Goal: Find specific page/section: Find specific page/section

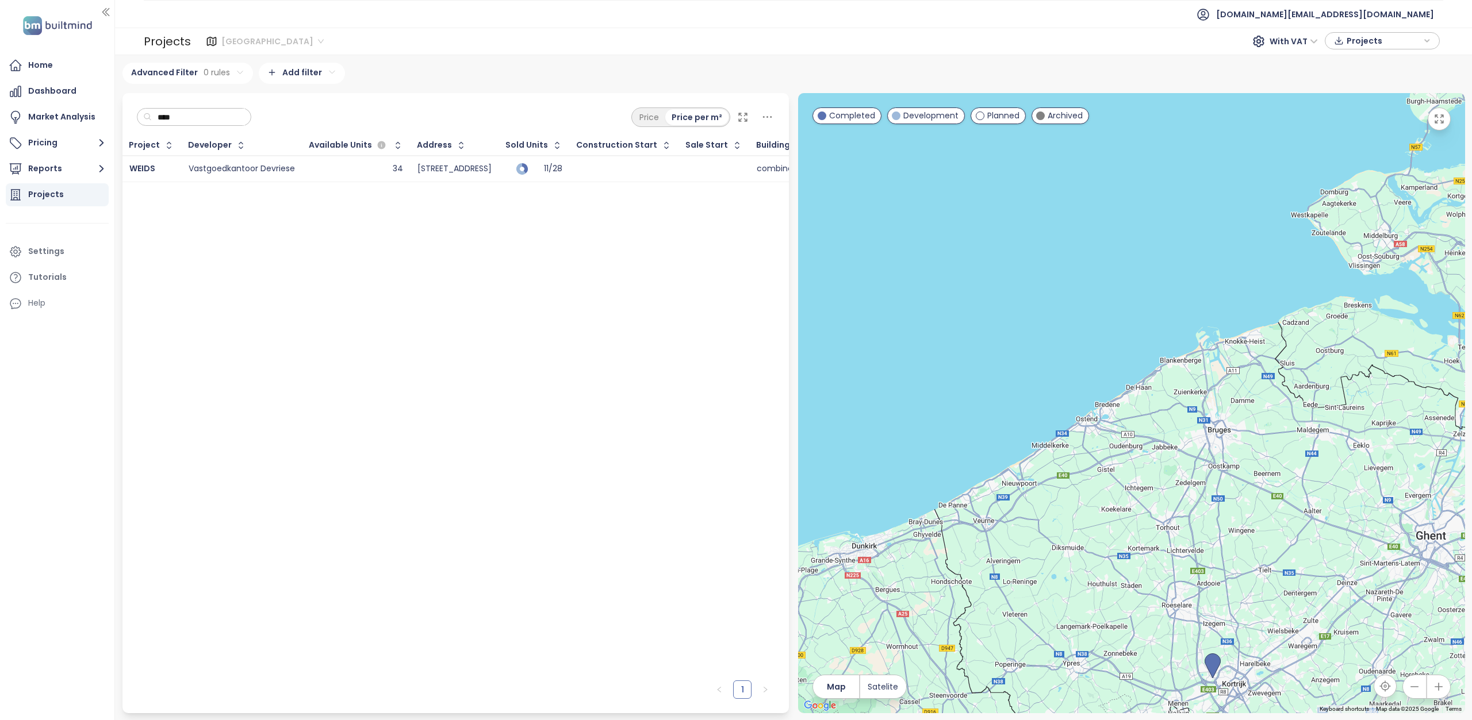
click at [262, 40] on span "[GEOGRAPHIC_DATA]" at bounding box center [272, 41] width 102 height 17
click at [259, 79] on div "[GEOGRAPHIC_DATA]" at bounding box center [276, 82] width 103 height 13
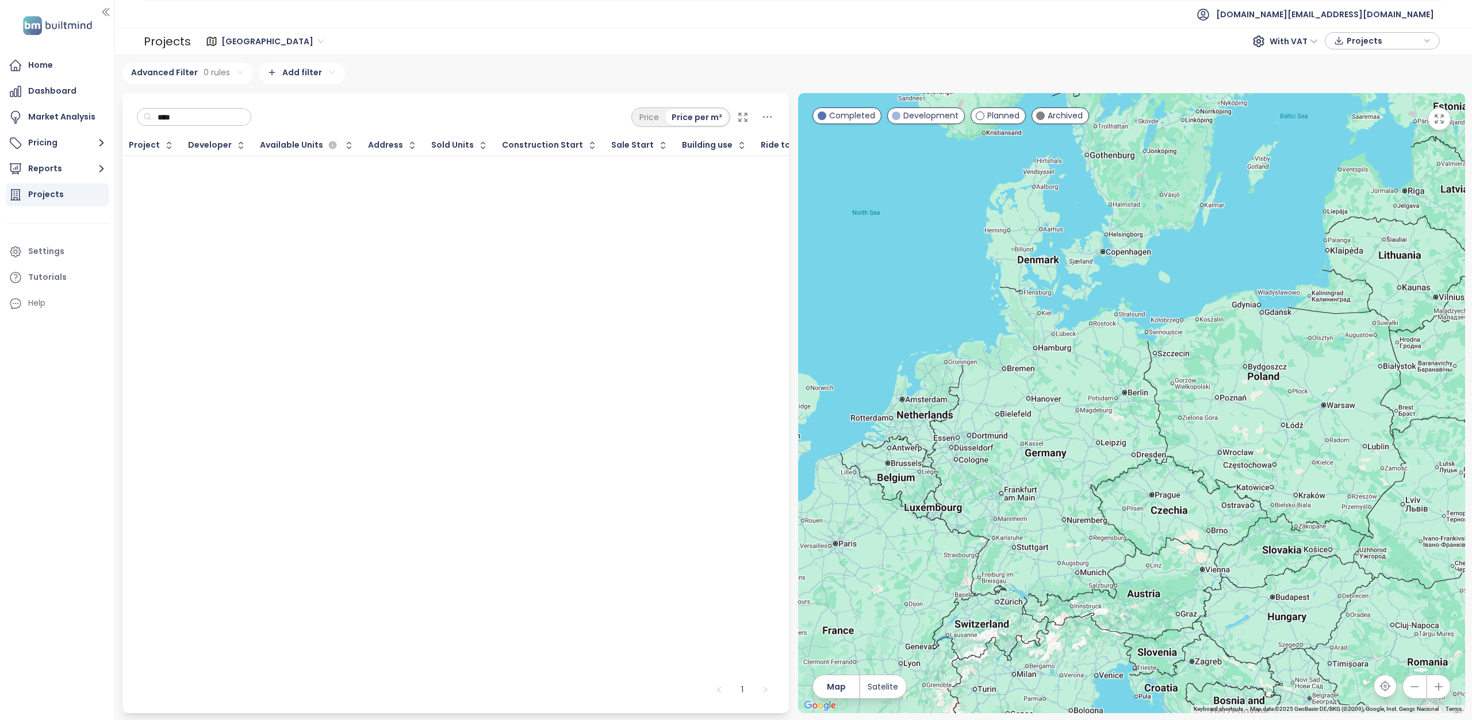
drag, startPoint x: 204, startPoint y: 116, endPoint x: 141, endPoint y: 114, distance: 62.1
click at [141, 114] on div "****" at bounding box center [194, 117] width 115 height 18
paste input "**********"
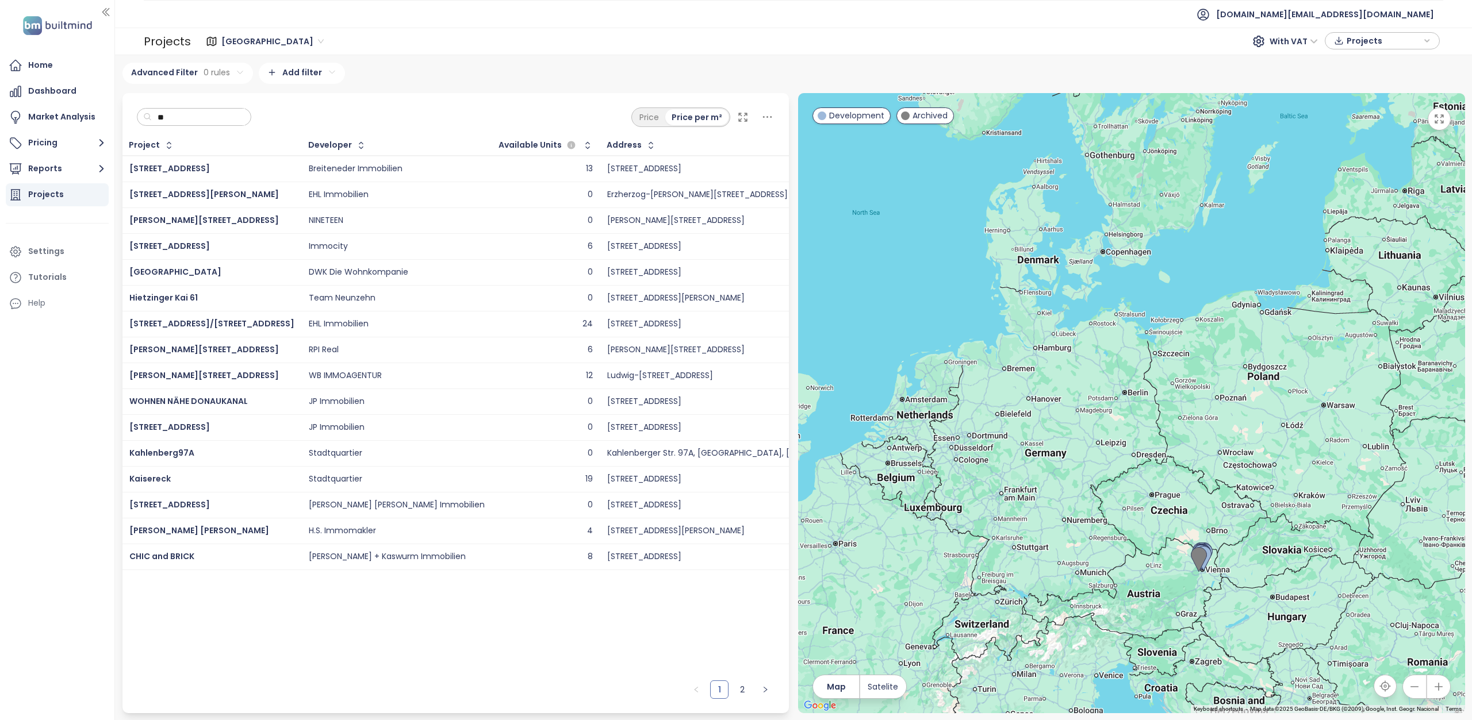
type input "*"
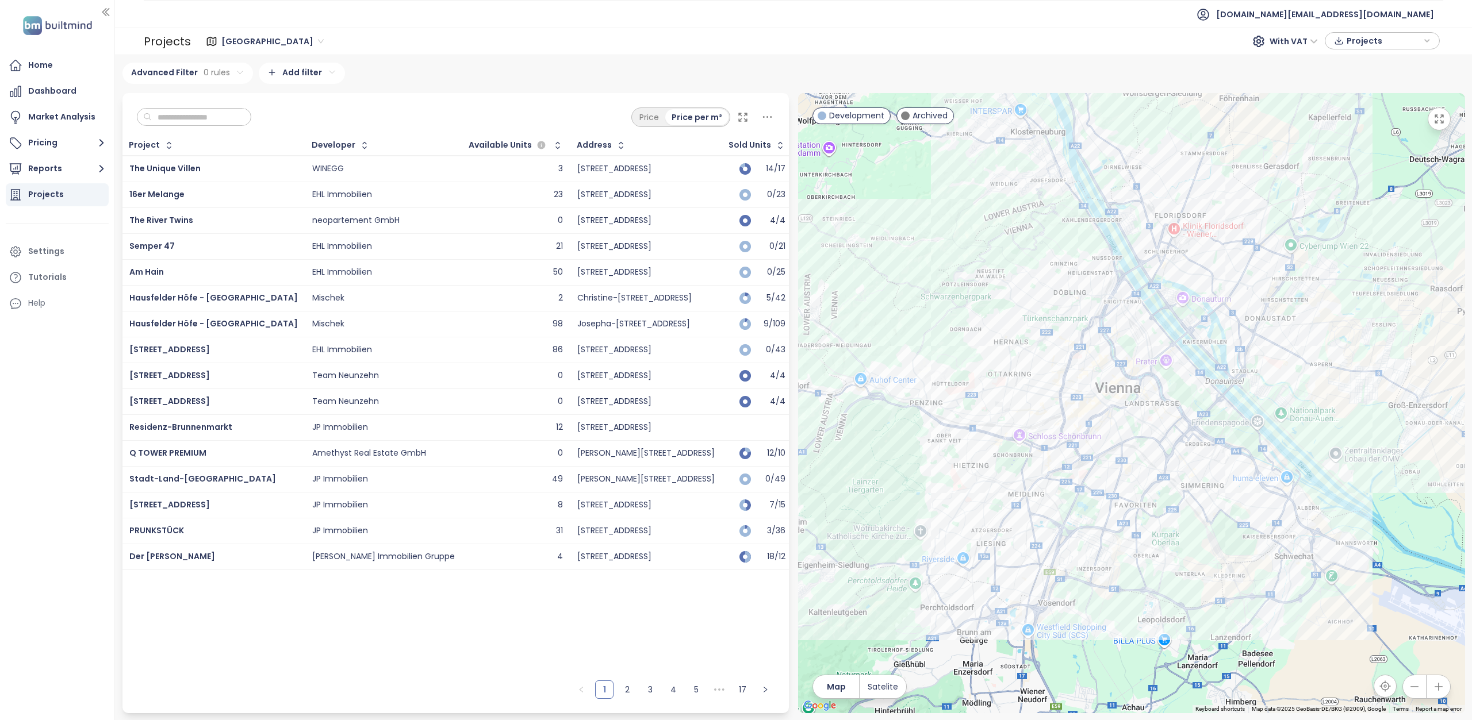
drag, startPoint x: 1091, startPoint y: 480, endPoint x: 1095, endPoint y: 558, distance: 78.3
click at [1095, 558] on div at bounding box center [1131, 403] width 667 height 620
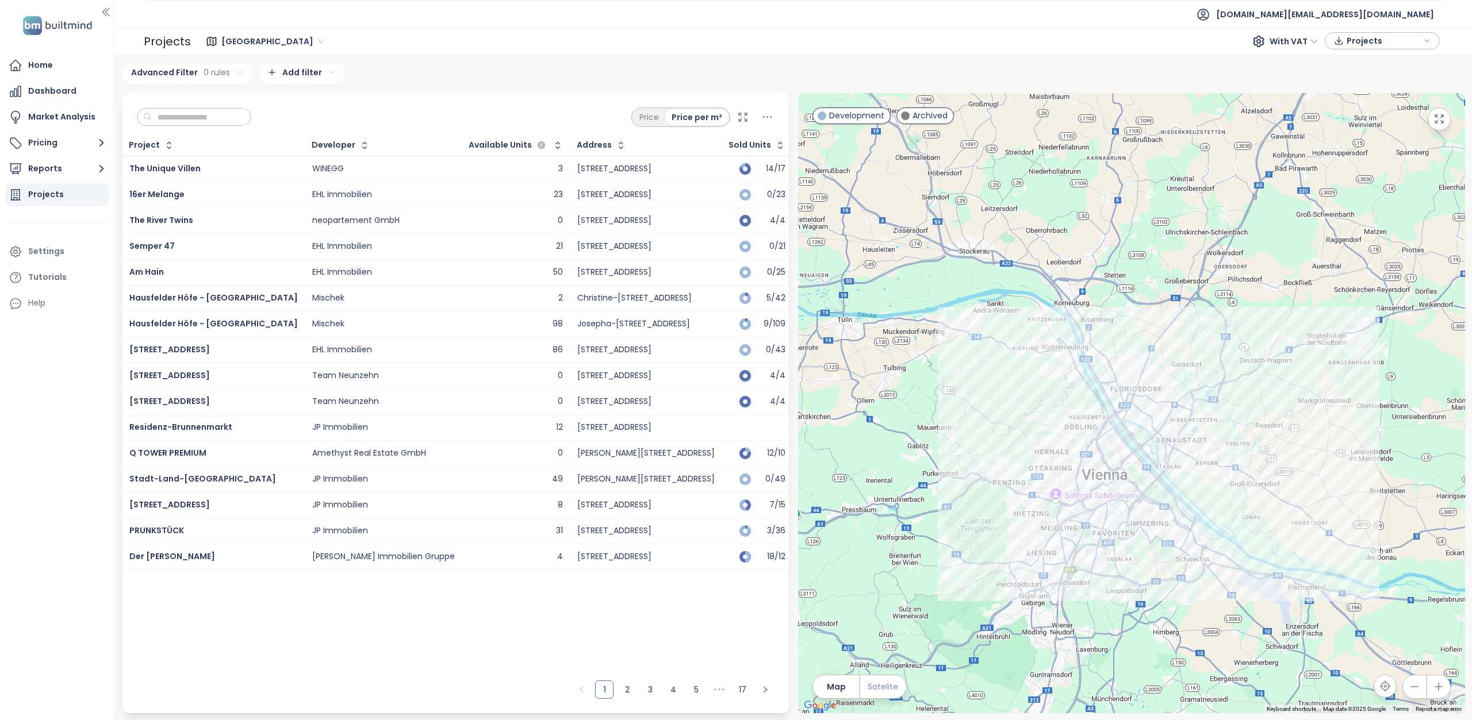
click at [879, 689] on span "Satelite" at bounding box center [883, 687] width 30 height 13
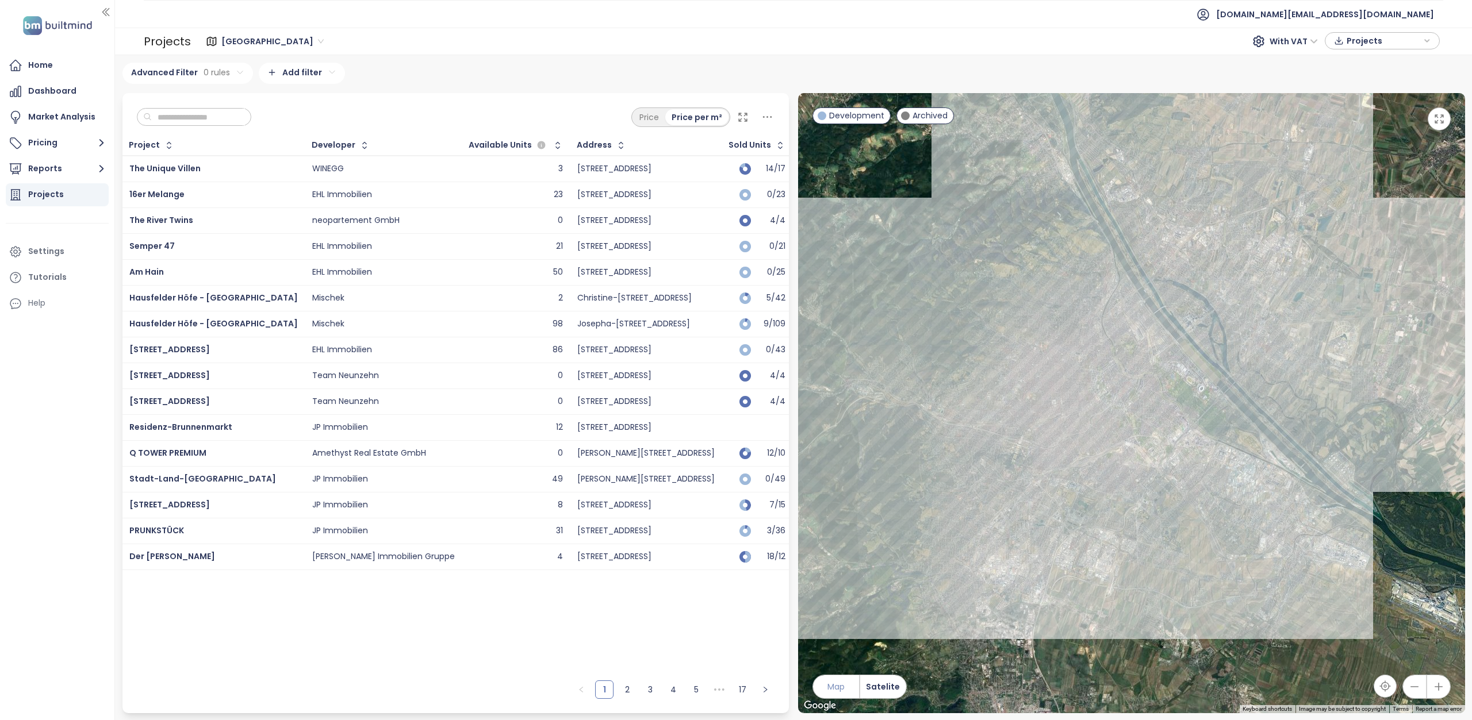
click at [837, 689] on span "Map" at bounding box center [835, 687] width 17 height 13
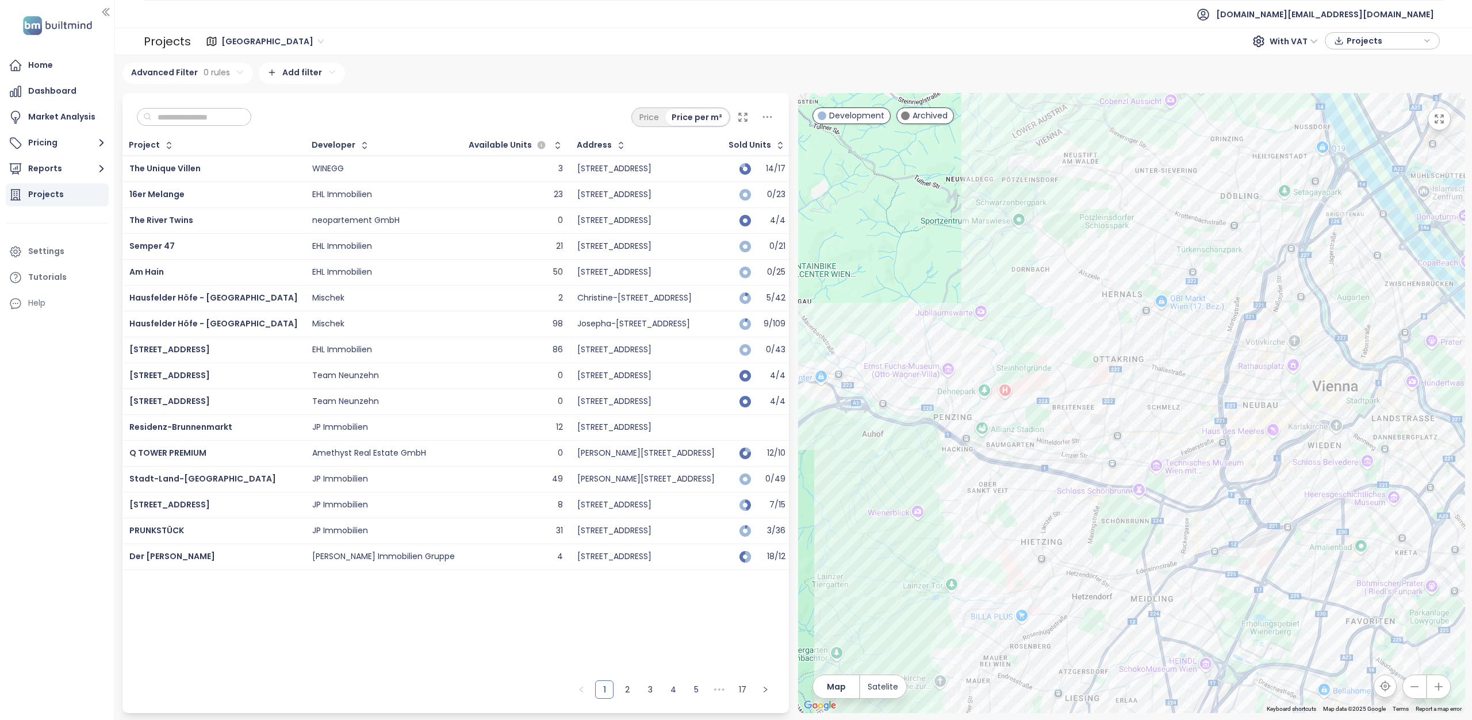
drag, startPoint x: 1115, startPoint y: 569, endPoint x: 967, endPoint y: 527, distance: 154.0
click at [968, 527] on div at bounding box center [1131, 403] width 667 height 620
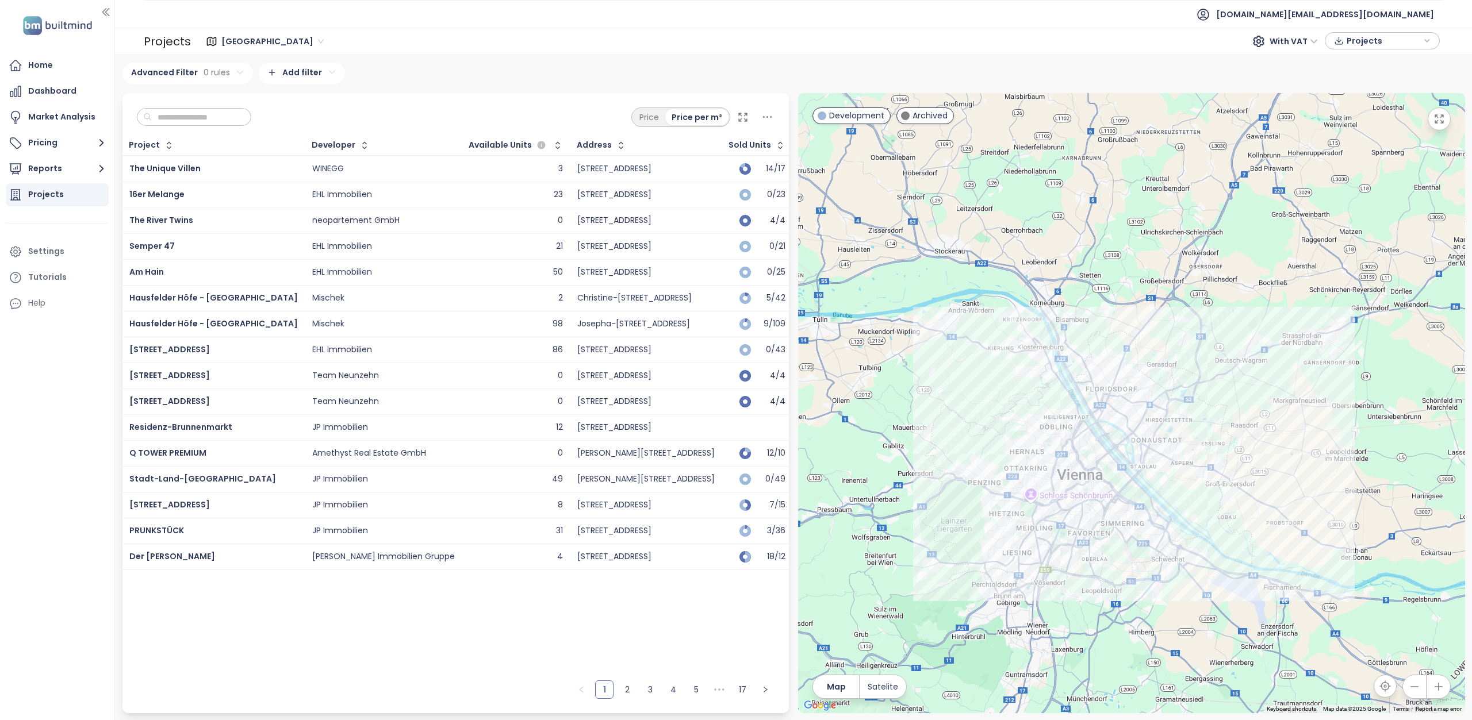
drag, startPoint x: 1132, startPoint y: 559, endPoint x: 1220, endPoint y: 532, distance: 92.7
click at [1220, 532] on div at bounding box center [1131, 403] width 667 height 620
